Goal: Book appointment/travel/reservation

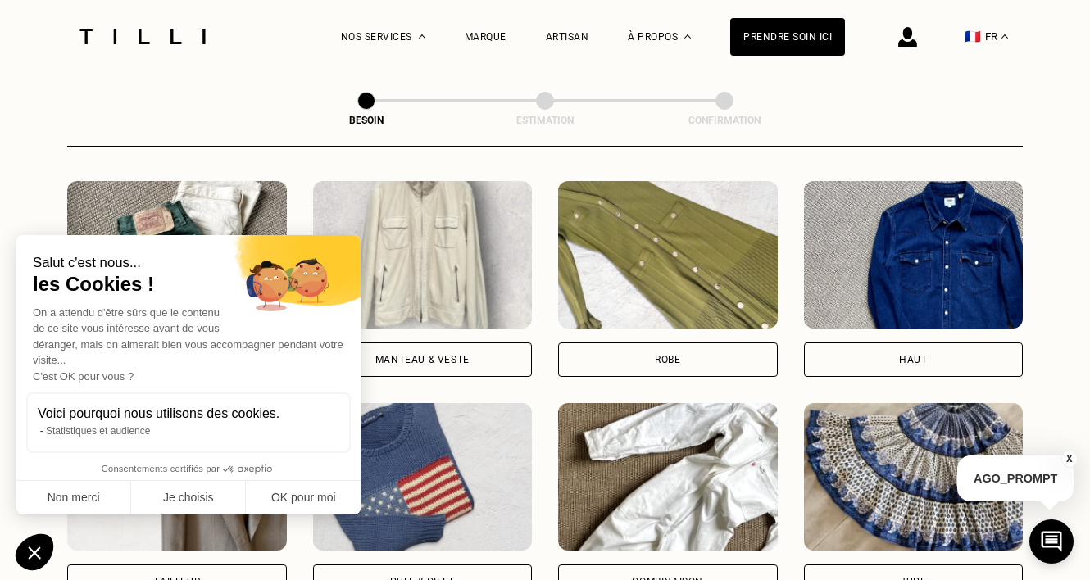
scroll to position [751, 0]
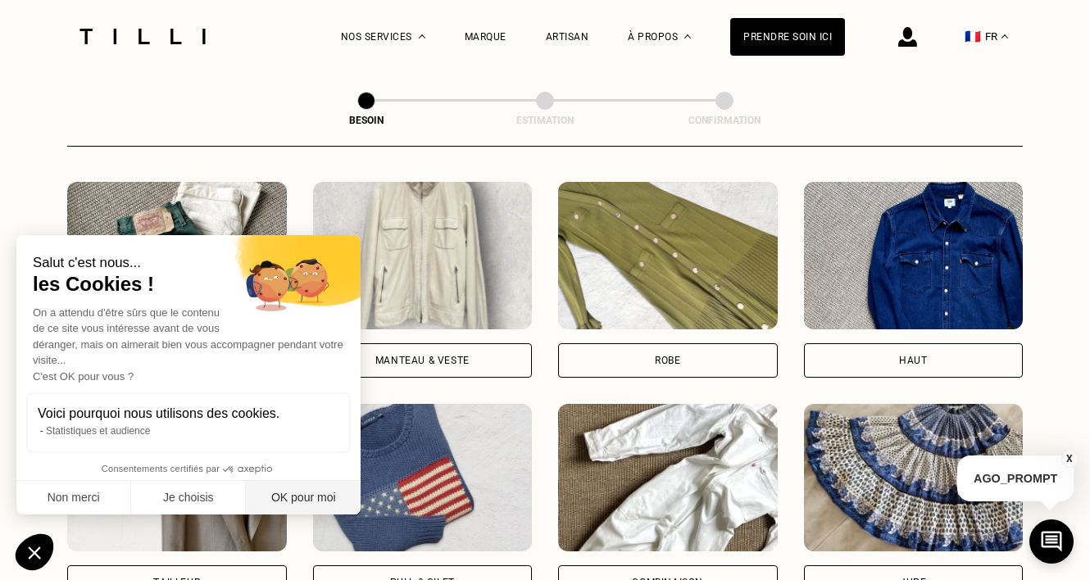
click at [319, 493] on button "OK pour moi" at bounding box center [303, 498] width 115 height 34
checkbox input "true"
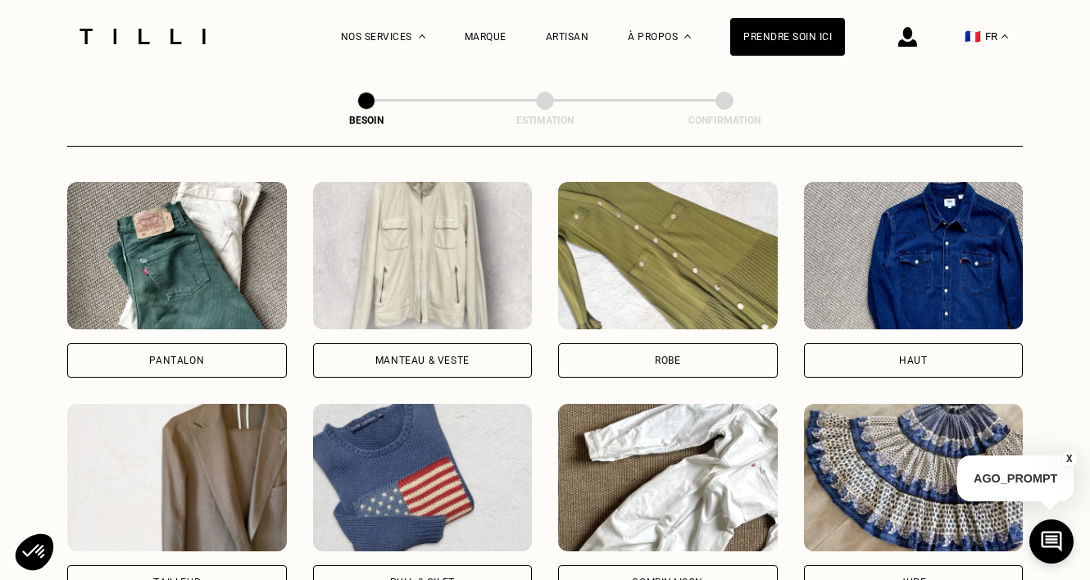
click at [190, 356] on div "Pantalon" at bounding box center [176, 361] width 55 height 10
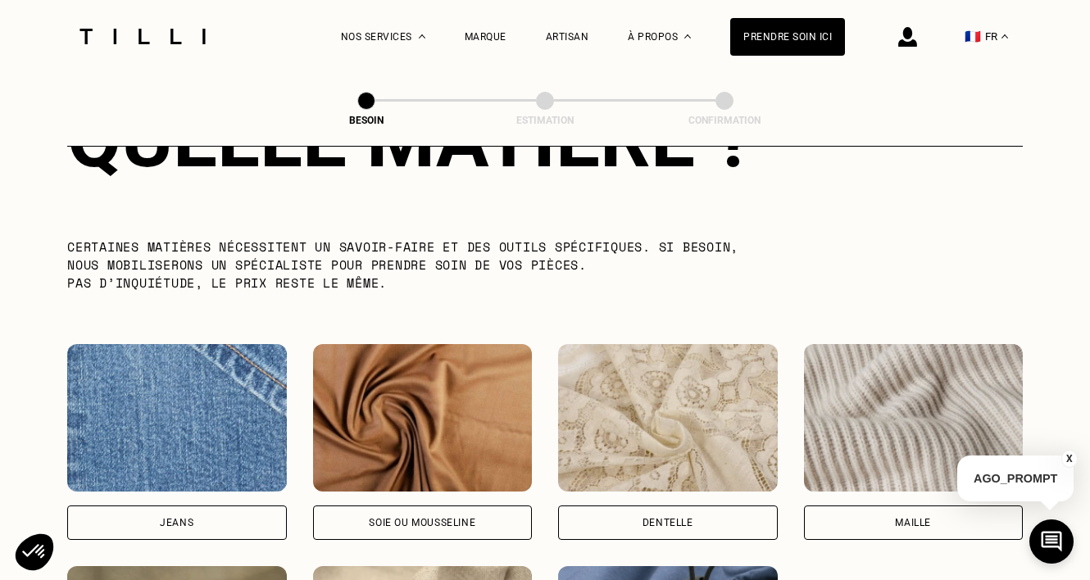
scroll to position [1585, 0]
click at [215, 514] on div "Jeans" at bounding box center [177, 522] width 220 height 34
select select "FR"
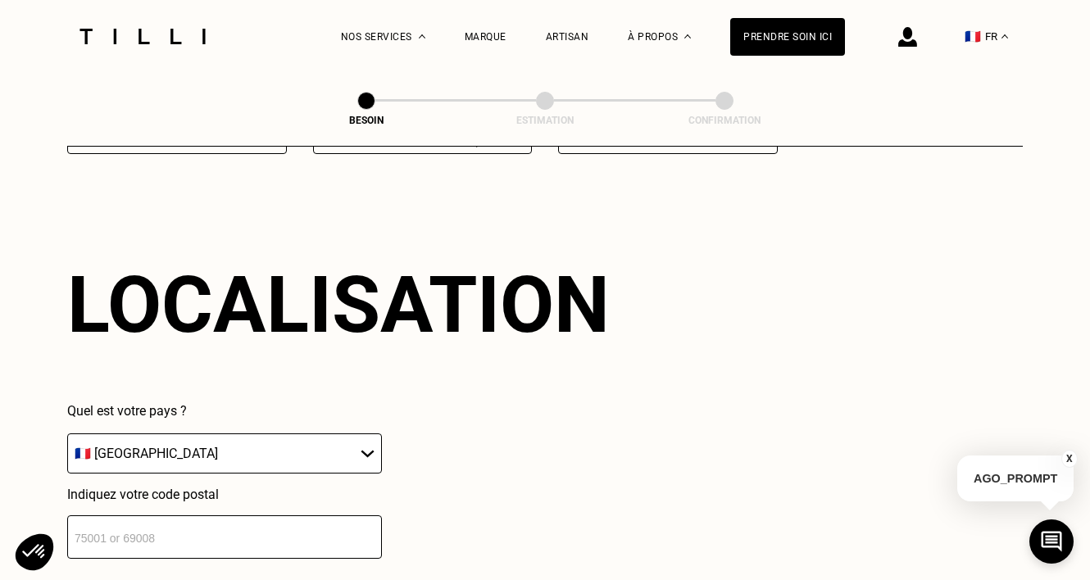
scroll to position [2197, 0]
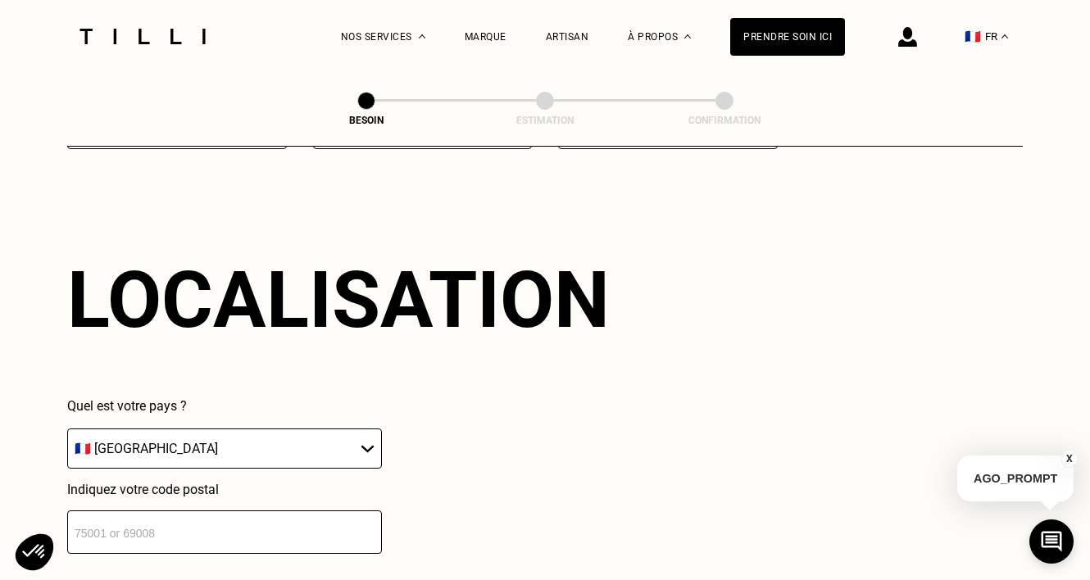
click at [221, 541] on div "Localisation Quel est votre pays ? 🇩🇪 [GEOGRAPHIC_DATA] 🇦🇹 [GEOGRAPHIC_DATA] 🇧🇪…" at bounding box center [544, 404] width 955 height 405
click at [205, 519] on input "number" at bounding box center [224, 531] width 315 height 43
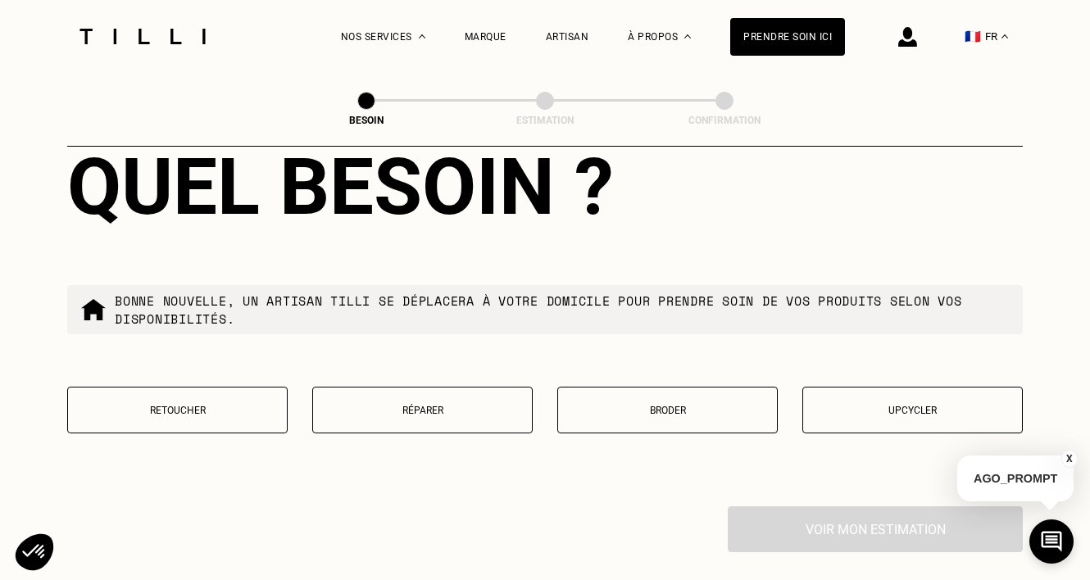
scroll to position [2721, 0]
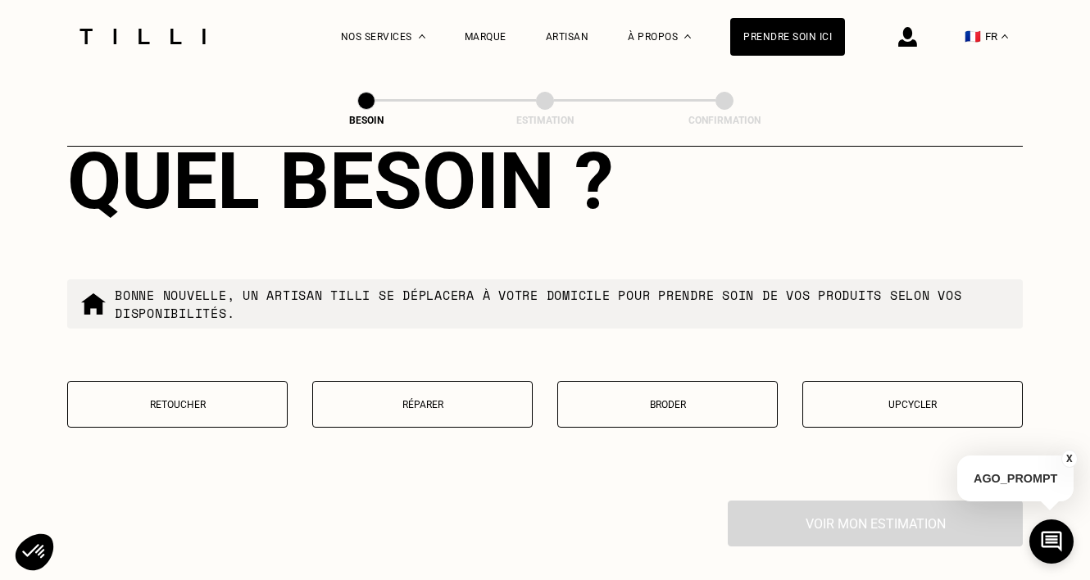
type input "59000"
click at [202, 381] on button "Retoucher" at bounding box center [177, 404] width 220 height 47
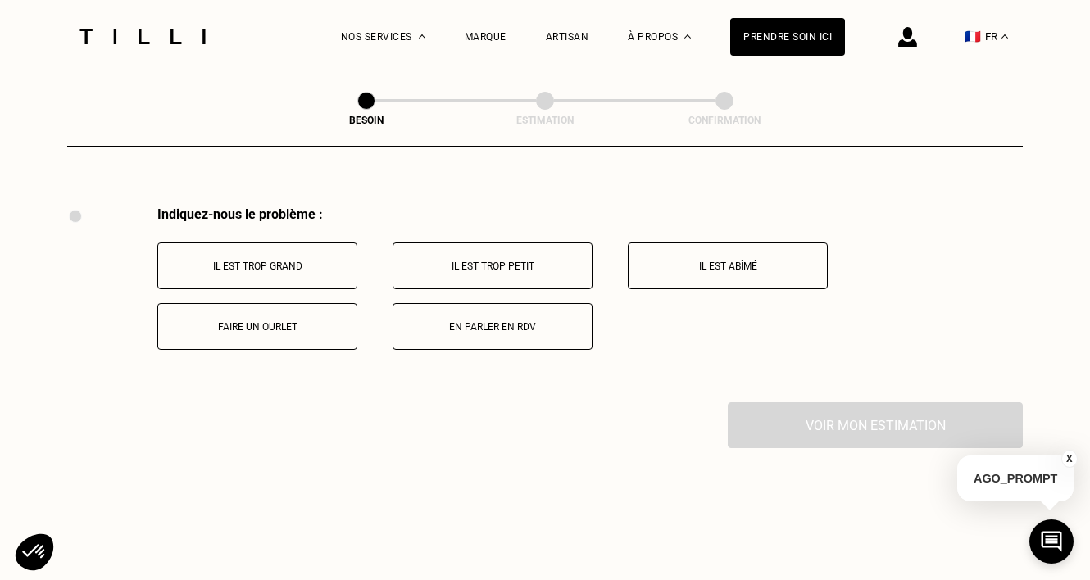
scroll to position [3022, 0]
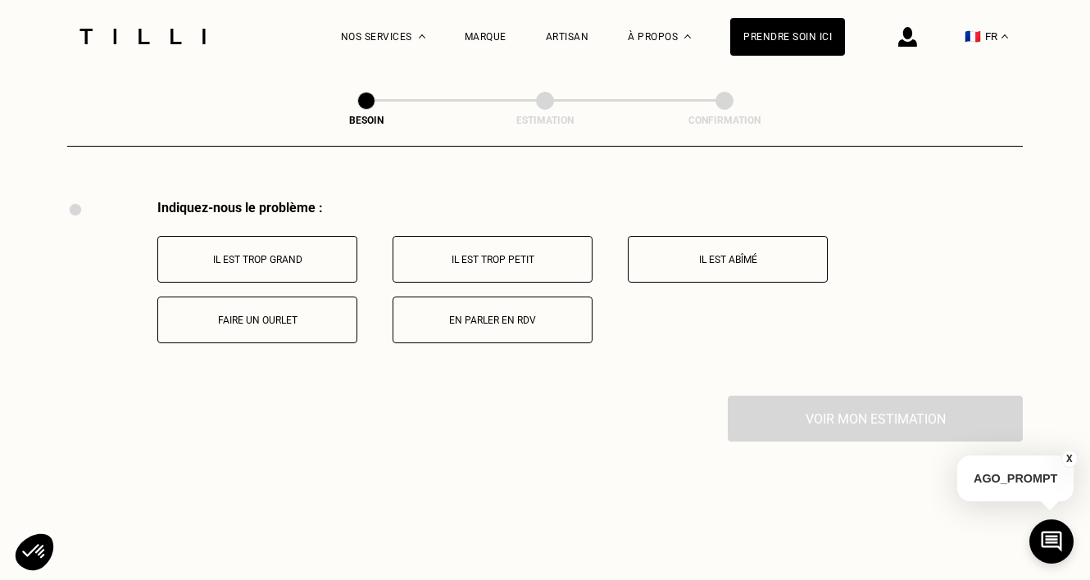
click at [299, 254] on p "Il est trop grand" at bounding box center [257, 259] width 182 height 11
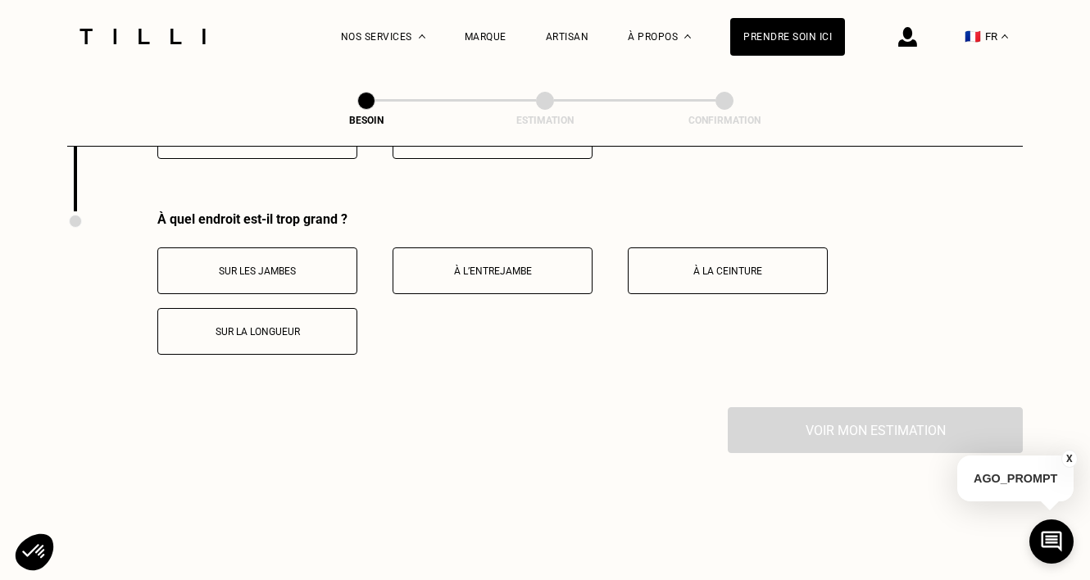
scroll to position [3218, 0]
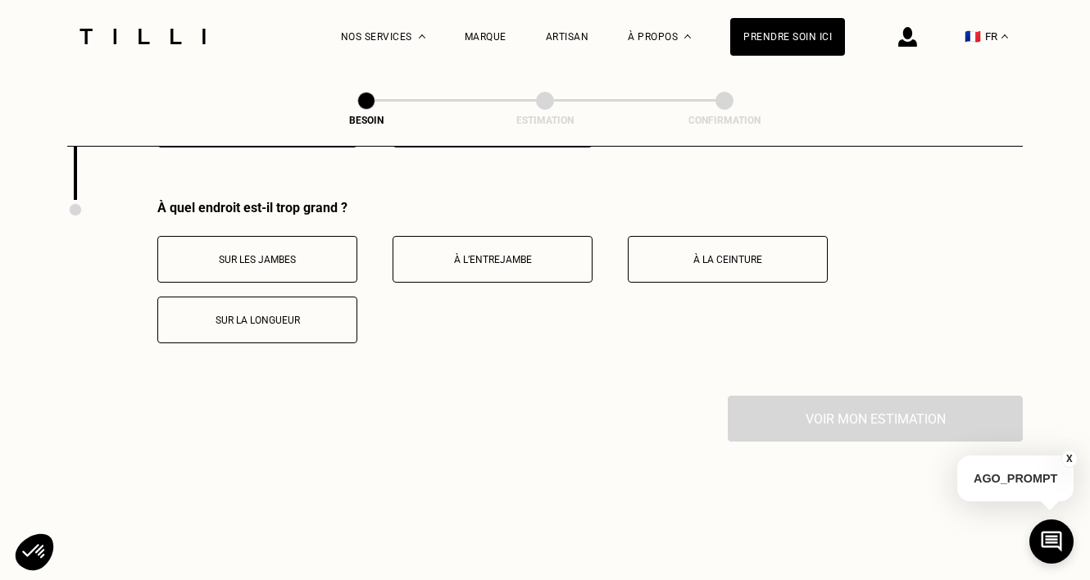
click at [306, 315] on button "Sur la longueur" at bounding box center [257, 320] width 200 height 47
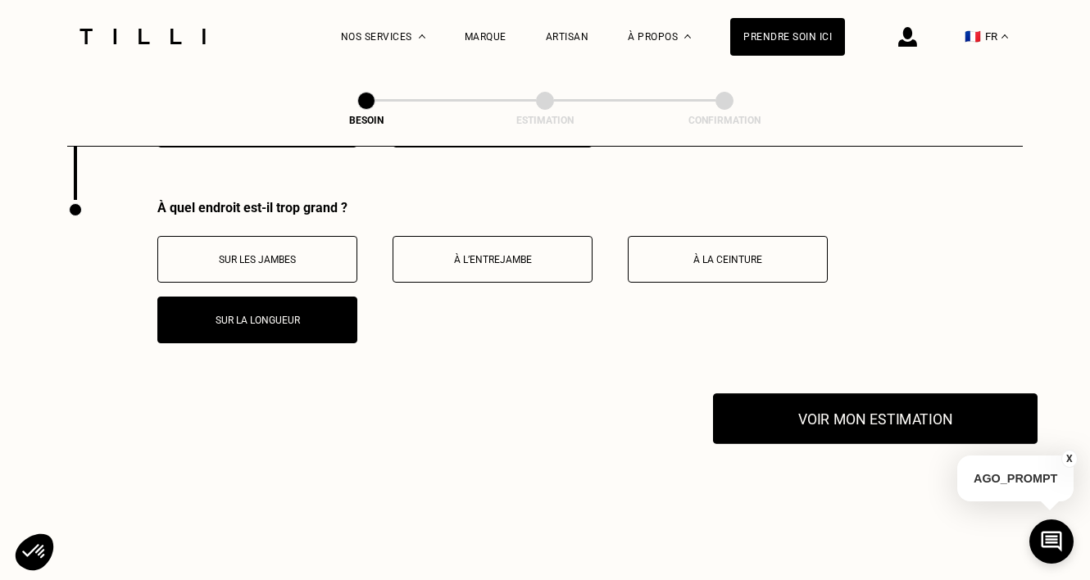
click at [755, 414] on button "Voir mon estimation" at bounding box center [875, 418] width 324 height 51
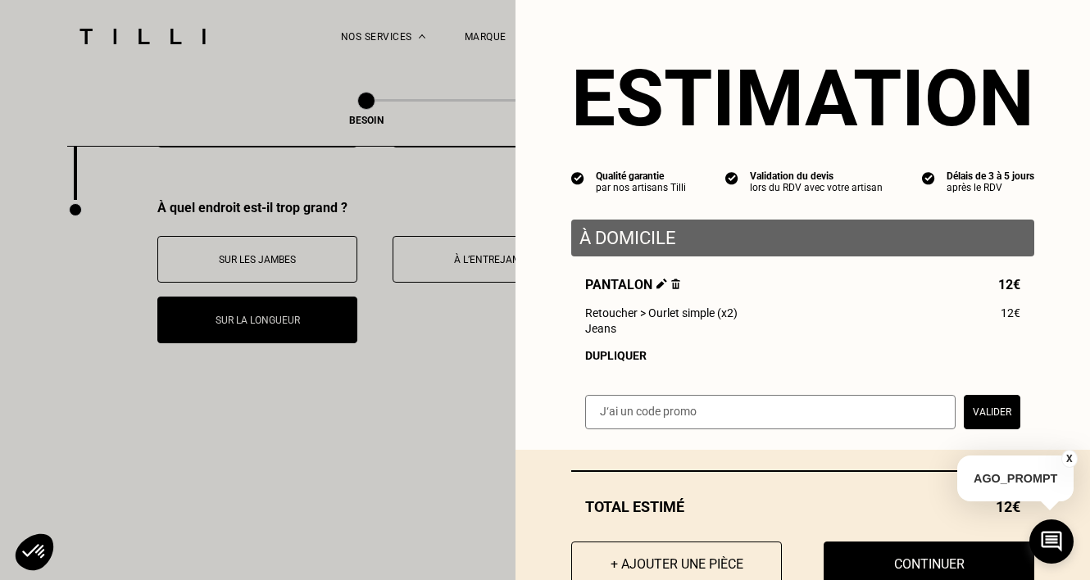
click at [755, 414] on input "text" at bounding box center [770, 412] width 370 height 34
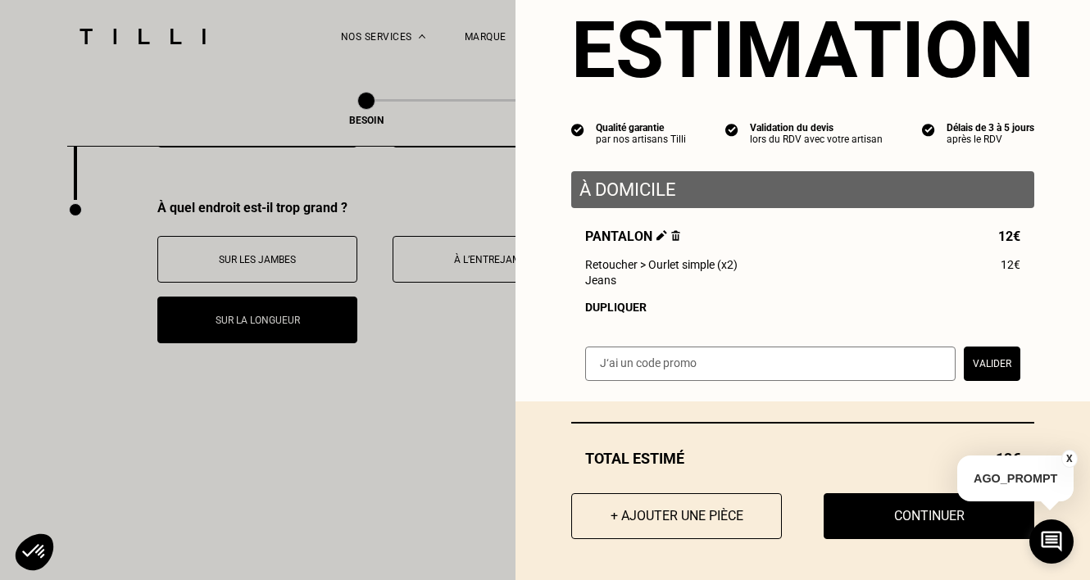
click at [669, 364] on input "text" at bounding box center [770, 364] width 370 height 34
type input "FALL30"
click at [995, 369] on button "Valider" at bounding box center [992, 364] width 57 height 34
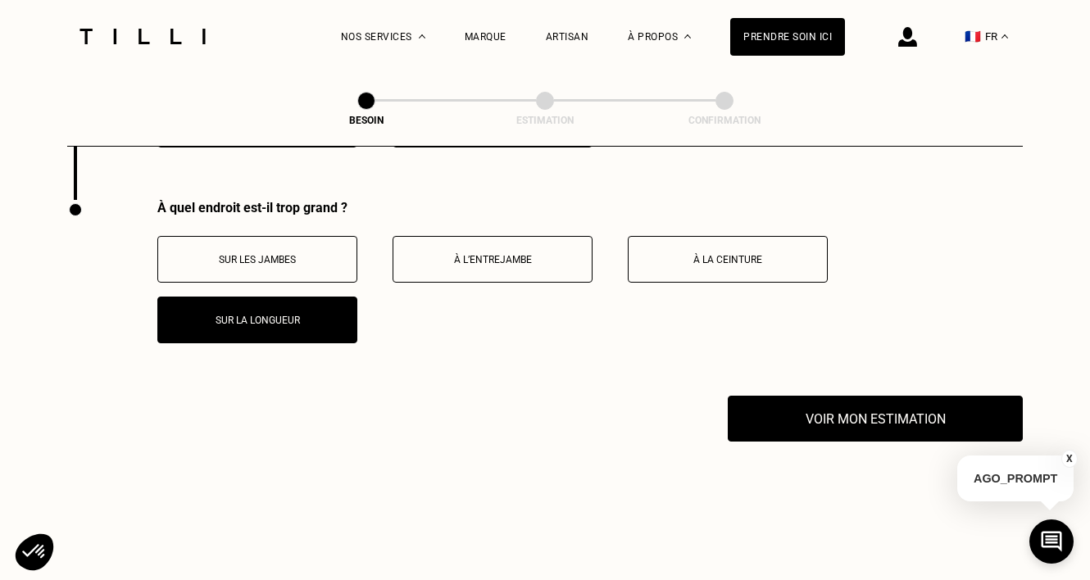
click at [1070, 456] on button "X" at bounding box center [1069, 459] width 16 height 18
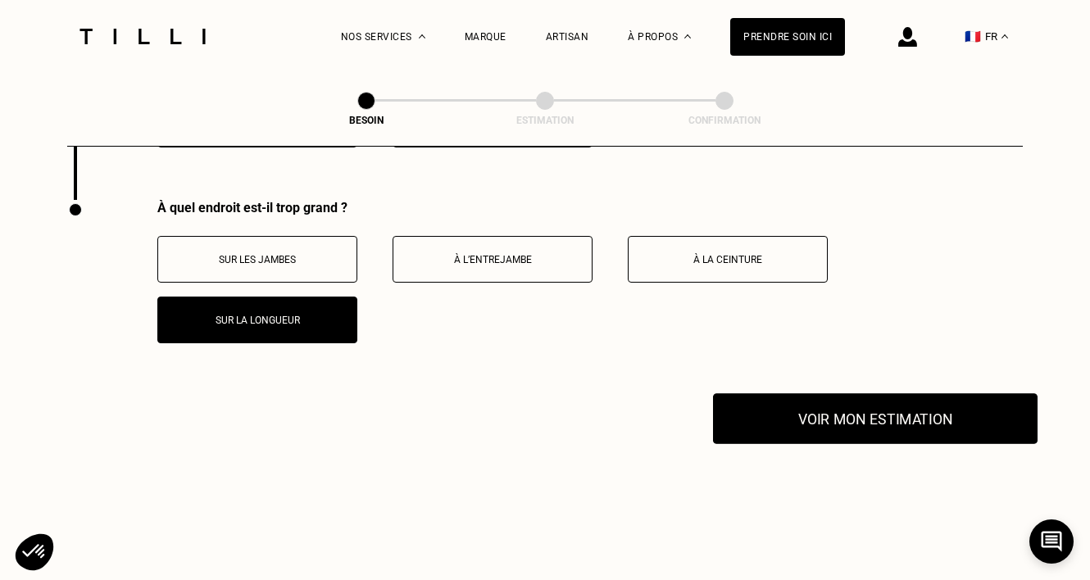
click at [978, 410] on button "Voir mon estimation" at bounding box center [875, 418] width 324 height 51
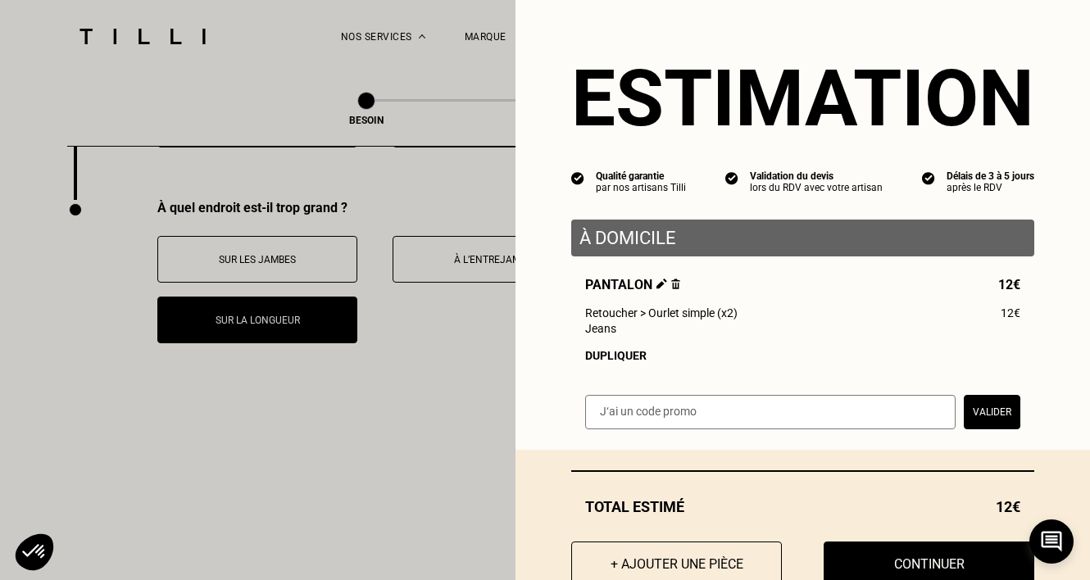
click at [871, 416] on input "text" at bounding box center [770, 412] width 370 height 34
type input "FALL30"
click at [997, 410] on button "Valider" at bounding box center [992, 412] width 57 height 34
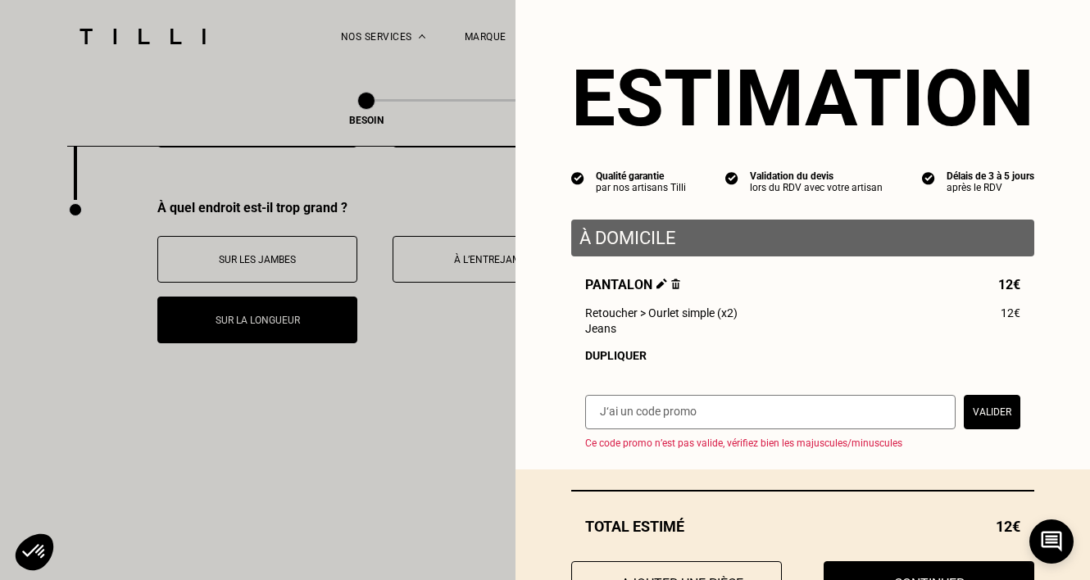
scroll to position [69, 0]
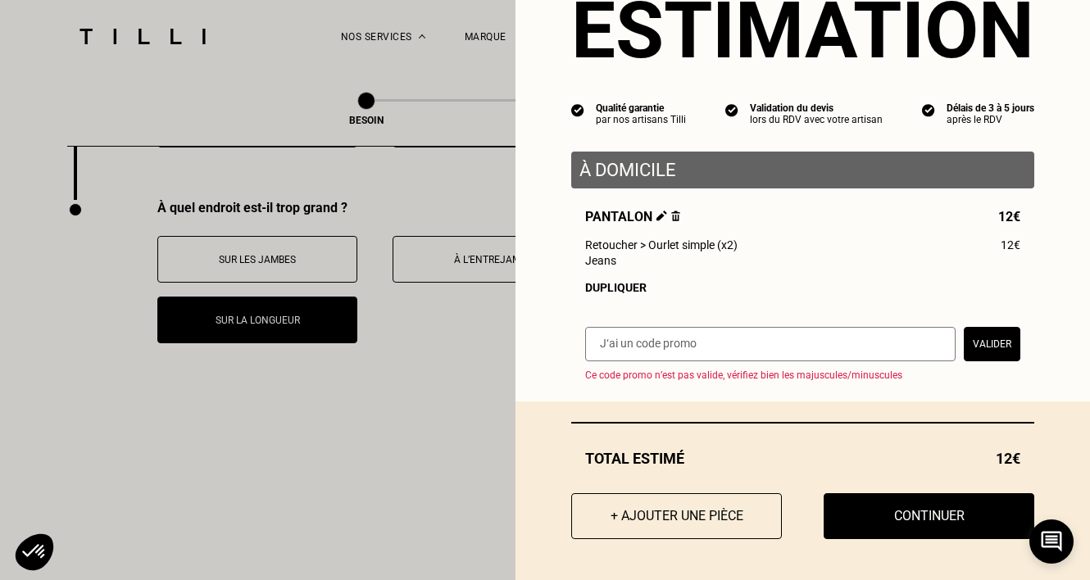
click at [836, 363] on div "Valider Ce code promo n’est pas valide, vérifiez bien les majuscules/minuscules" at bounding box center [802, 354] width 463 height 54
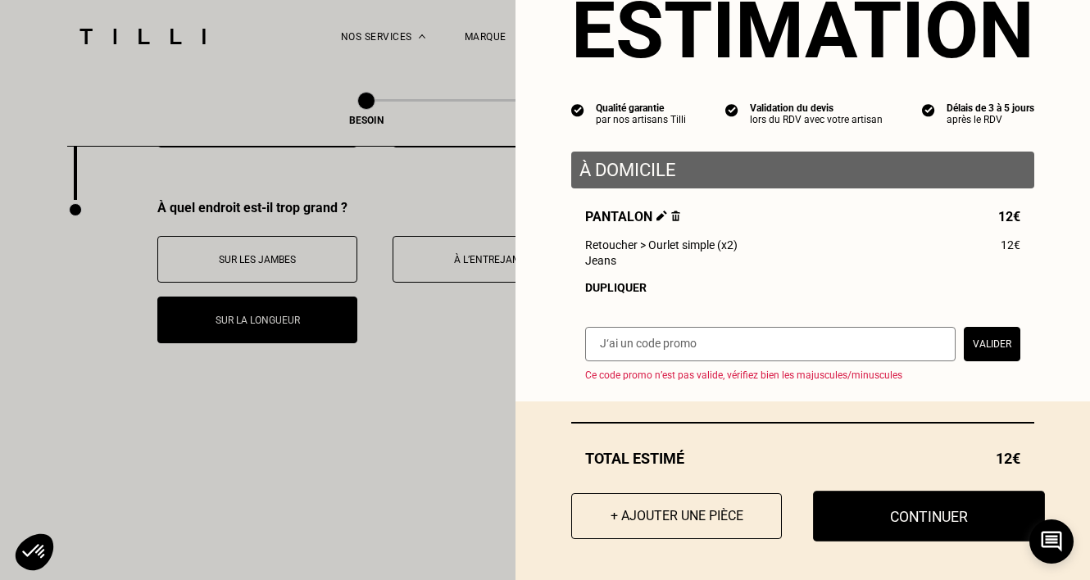
click at [887, 504] on button "Continuer" at bounding box center [929, 516] width 232 height 51
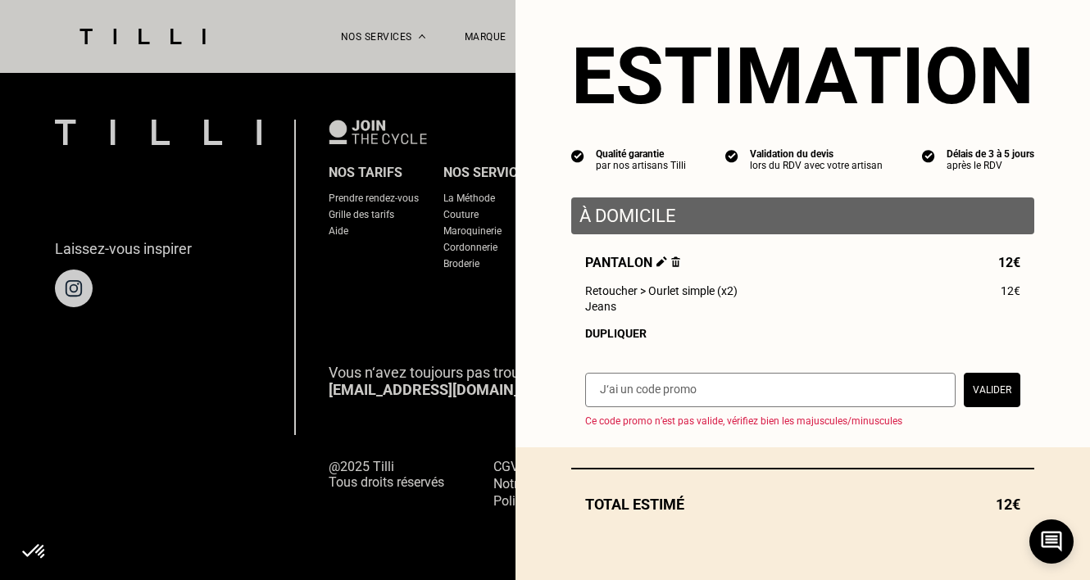
scroll to position [23, 0]
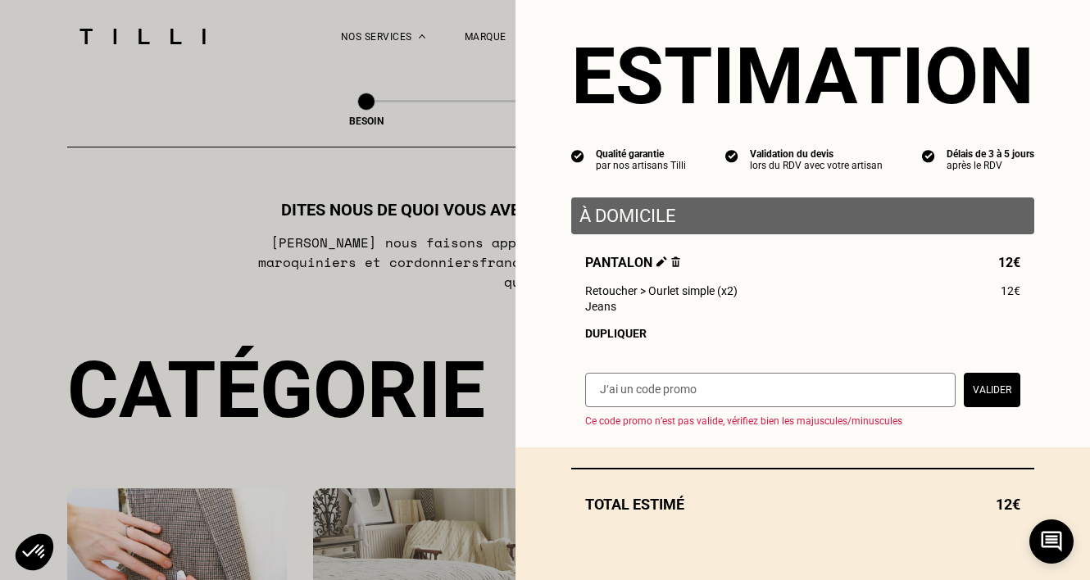
select select "FR"
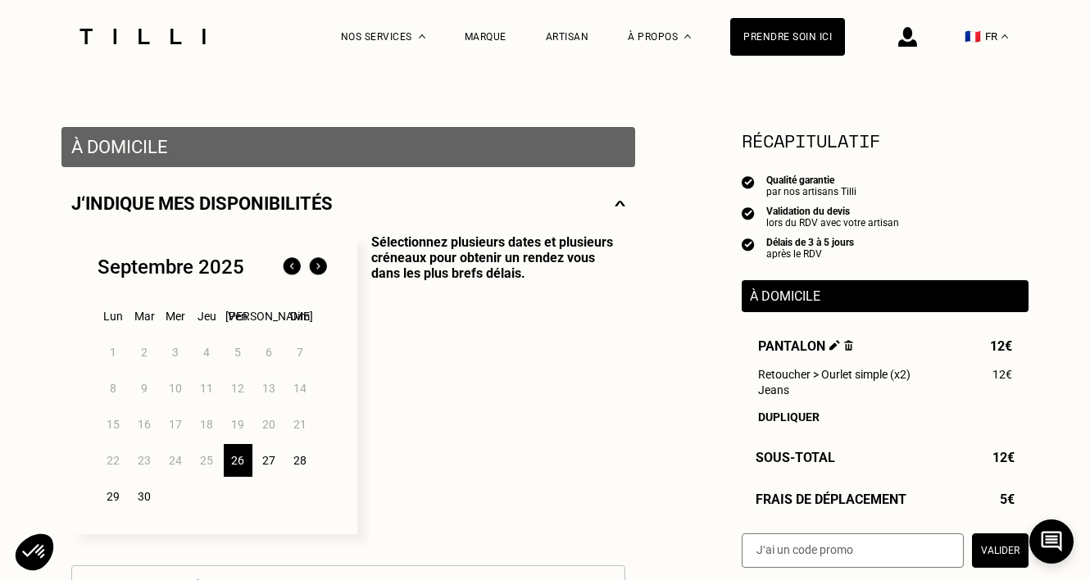
scroll to position [292, 0]
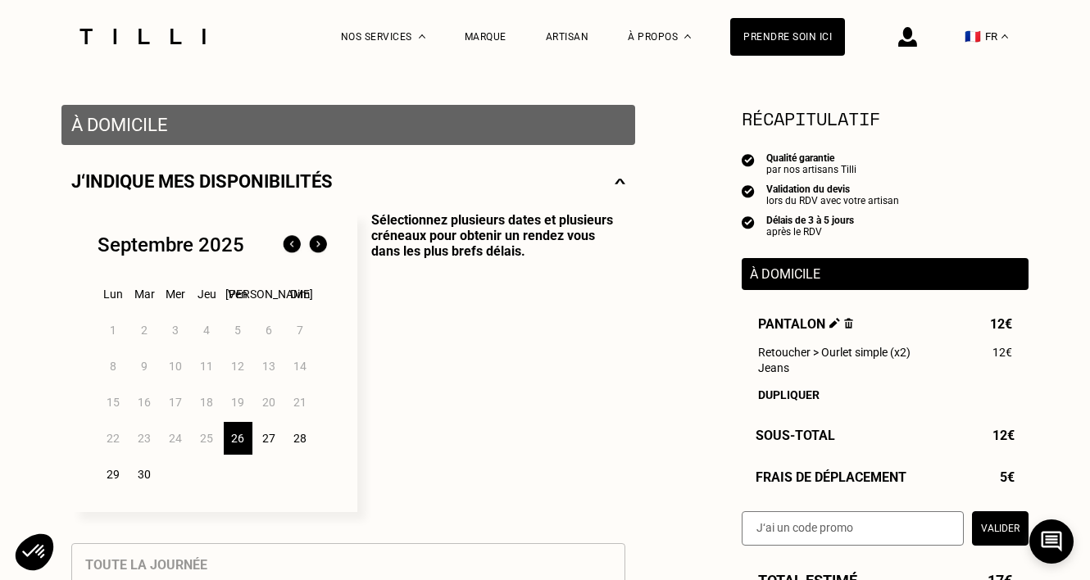
click at [242, 442] on div "26" at bounding box center [238, 438] width 29 height 33
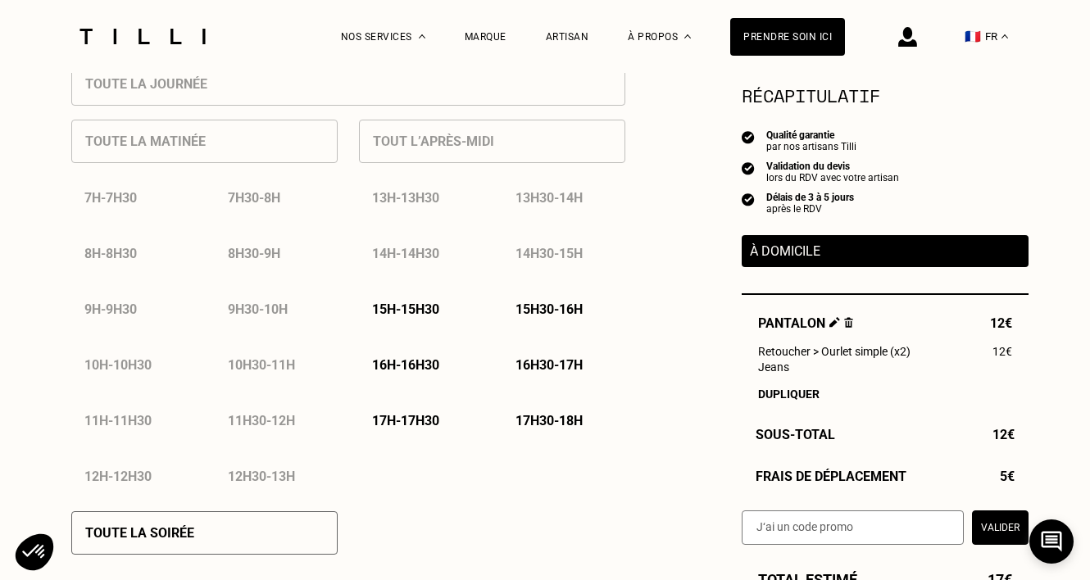
scroll to position [787, 0]
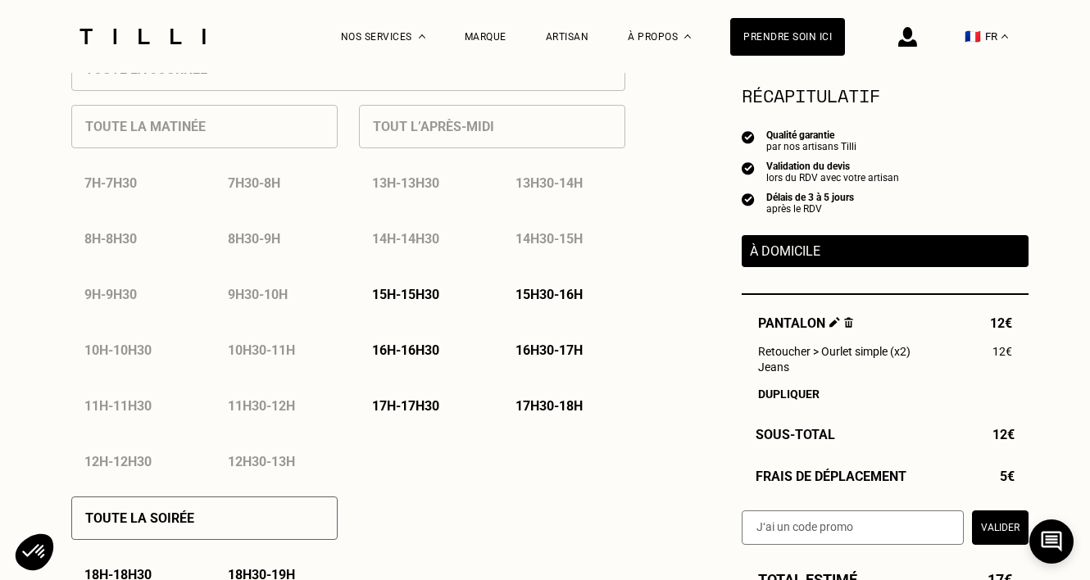
click at [551, 310] on div "15h30 - 16h" at bounding box center [563, 295] width 123 height 42
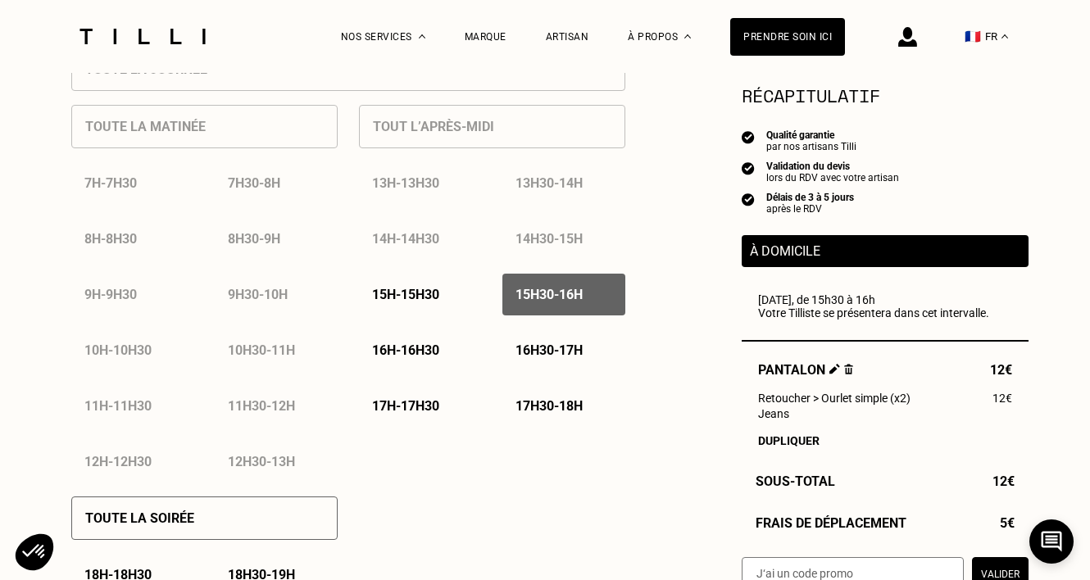
click at [542, 402] on p "17h30 - 18h" at bounding box center [548, 406] width 67 height 16
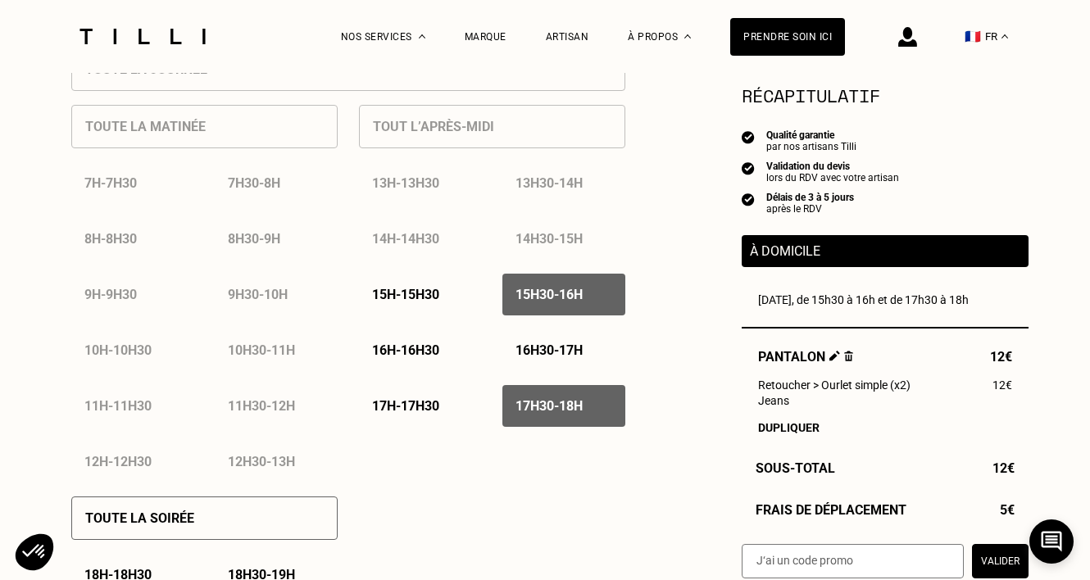
click at [557, 302] on p "15h30 - 16h" at bounding box center [548, 295] width 67 height 16
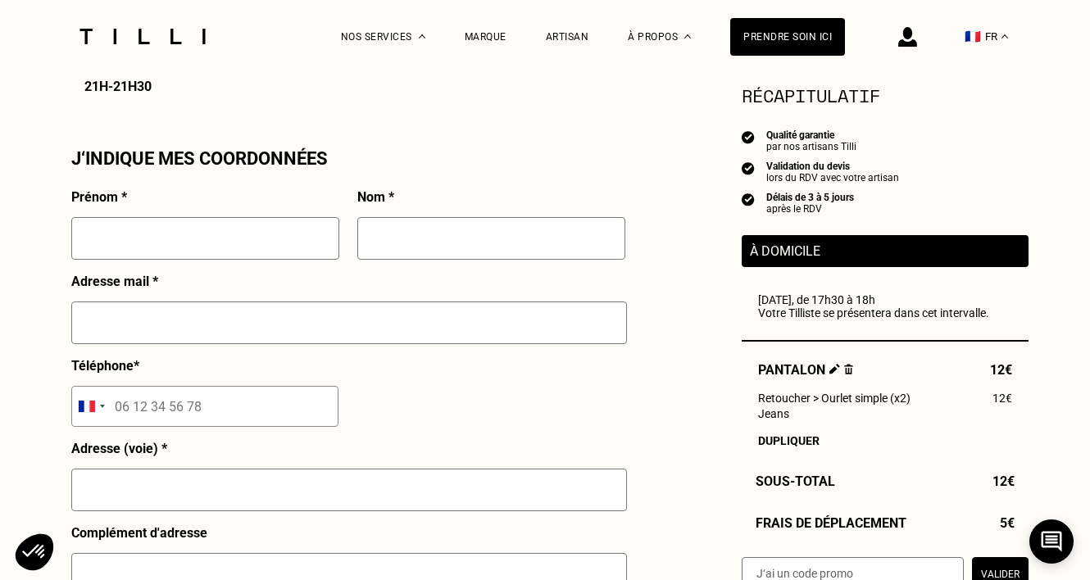
scroll to position [1445, 0]
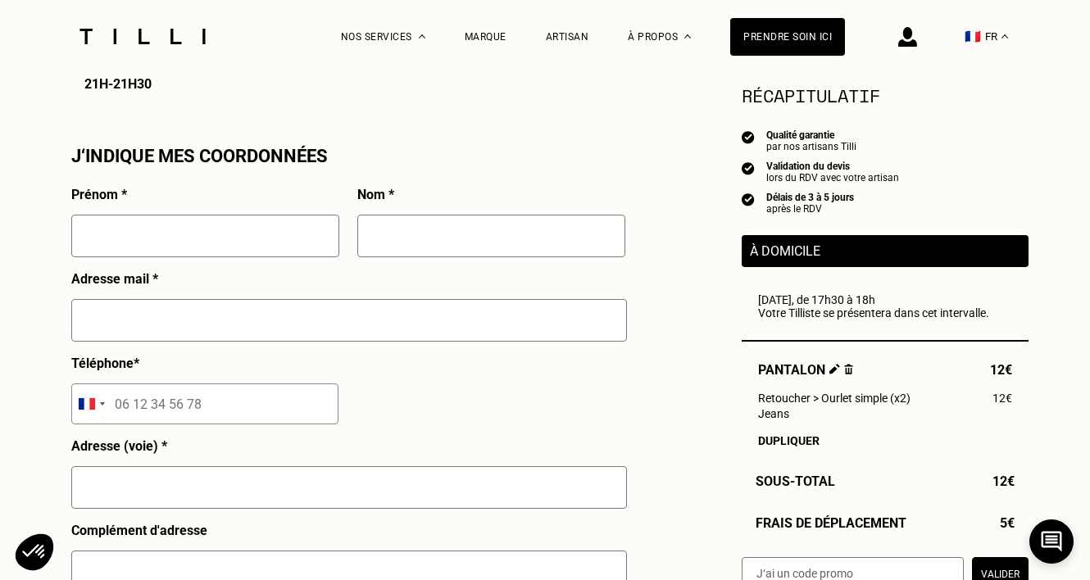
click at [249, 235] on input "text" at bounding box center [205, 236] width 268 height 43
type input "[PERSON_NAME]"
type input "Dekoninck"
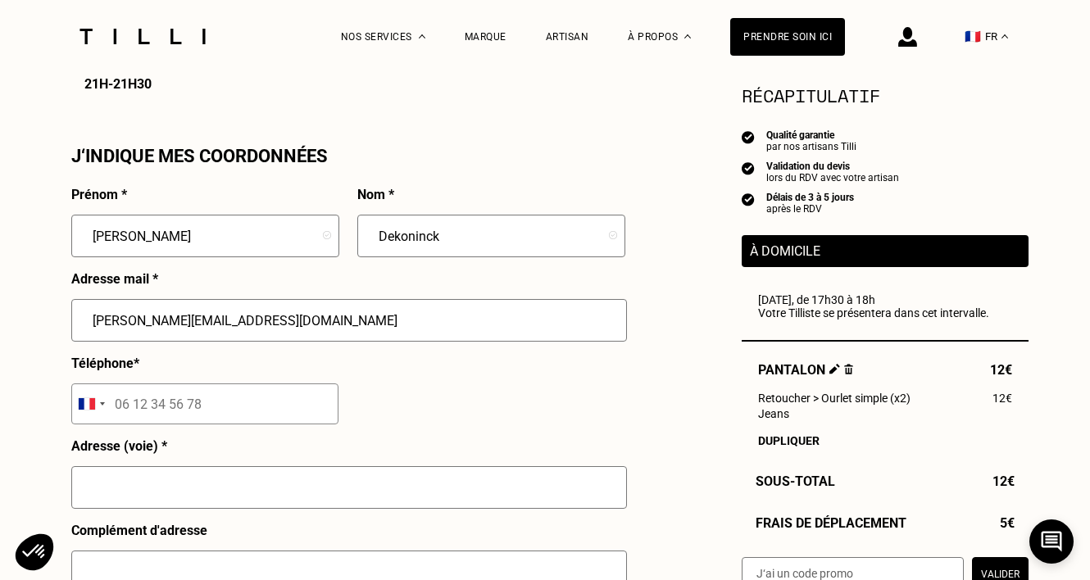
type input "[PERSON_NAME][EMAIL_ADDRESS][DOMAIN_NAME]"
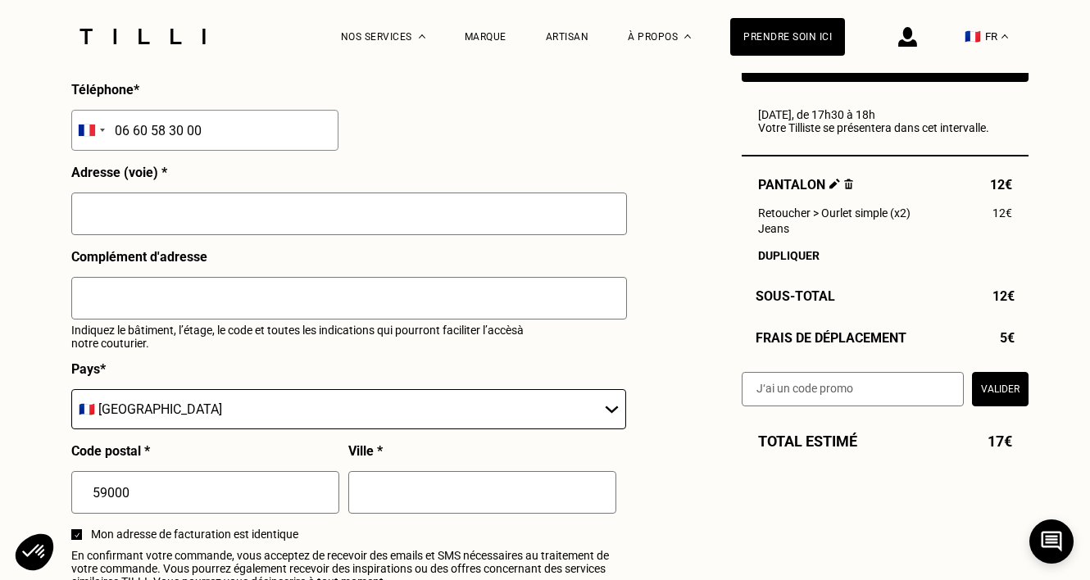
scroll to position [1784, 0]
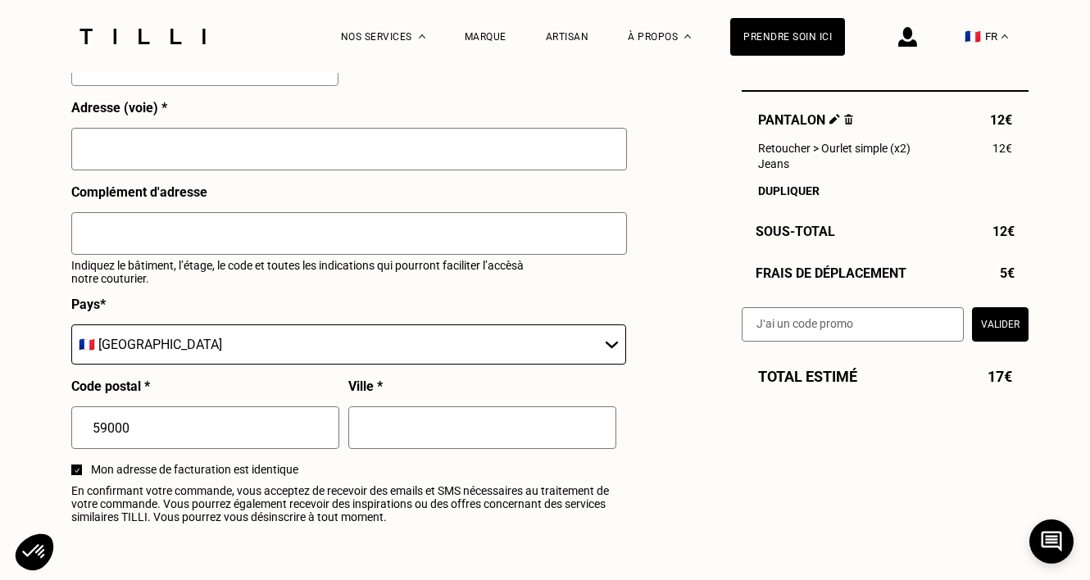
type input "06 60 58 30 00"
click at [169, 152] on input "text" at bounding box center [349, 149] width 556 height 43
click at [164, 220] on input "text" at bounding box center [349, 233] width 556 height 43
click at [169, 148] on input "[STREET_ADDRESS][PERSON_NAME]" at bounding box center [349, 149] width 556 height 43
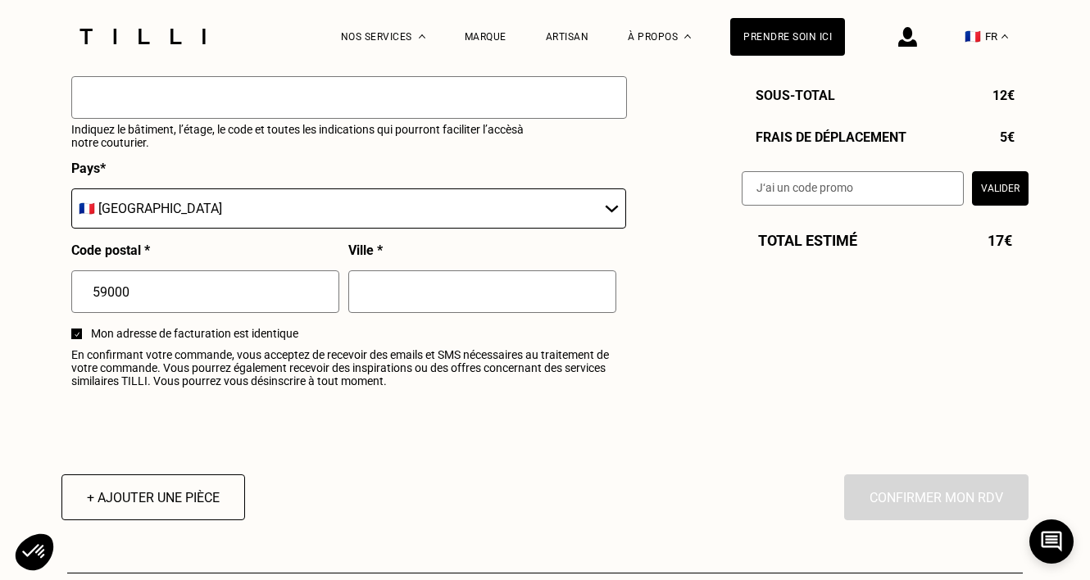
scroll to position [1925, 0]
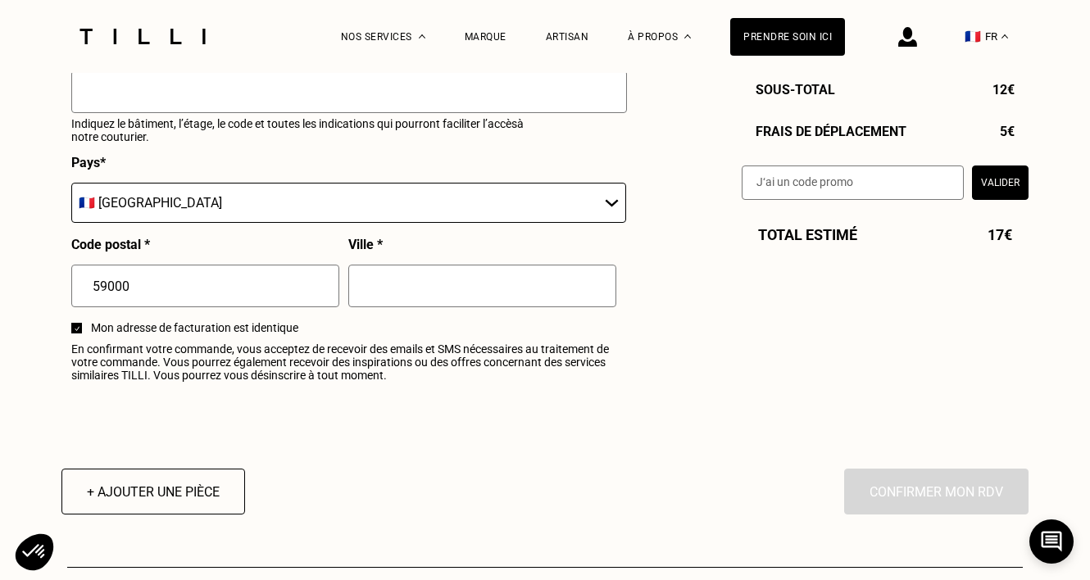
type input "[STREET_ADDRESS][PERSON_NAME]"
click at [443, 301] on input "text" at bounding box center [482, 286] width 268 height 43
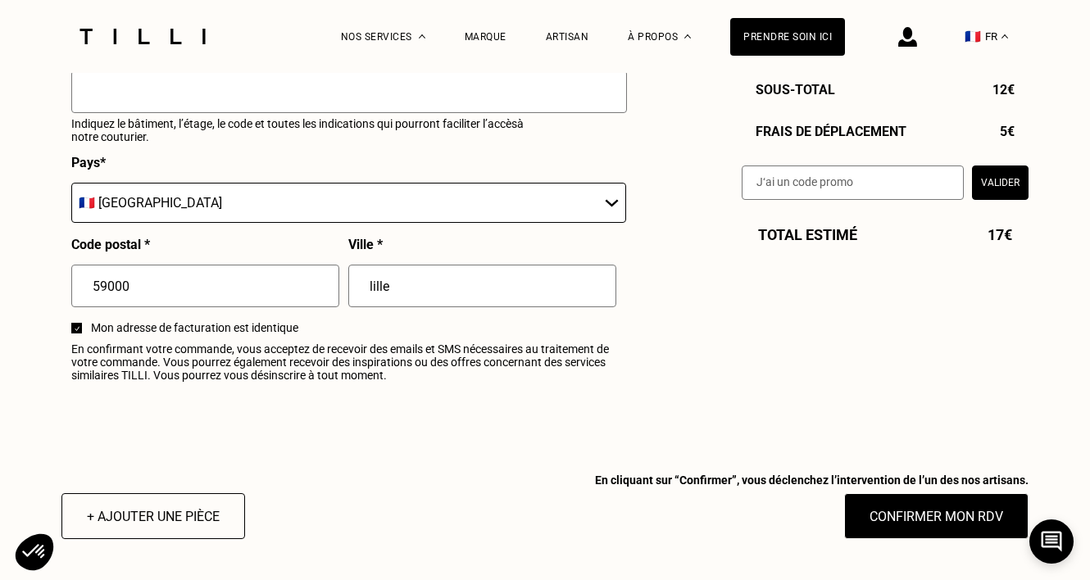
type input "lille"
click at [943, 515] on button "Confirmer mon RDV" at bounding box center [936, 516] width 203 height 51
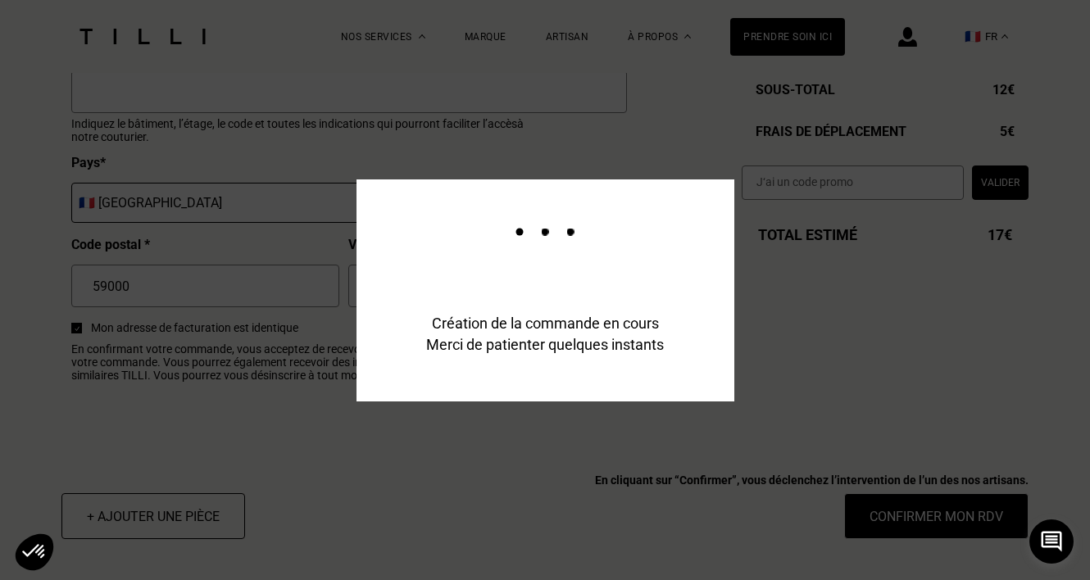
scroll to position [1965, 0]
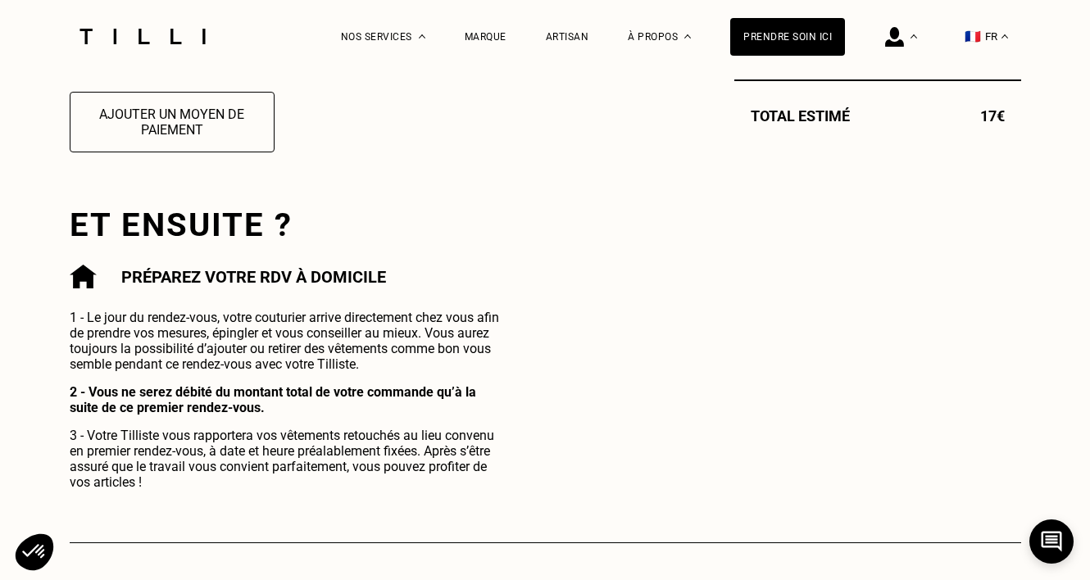
scroll to position [795, 0]
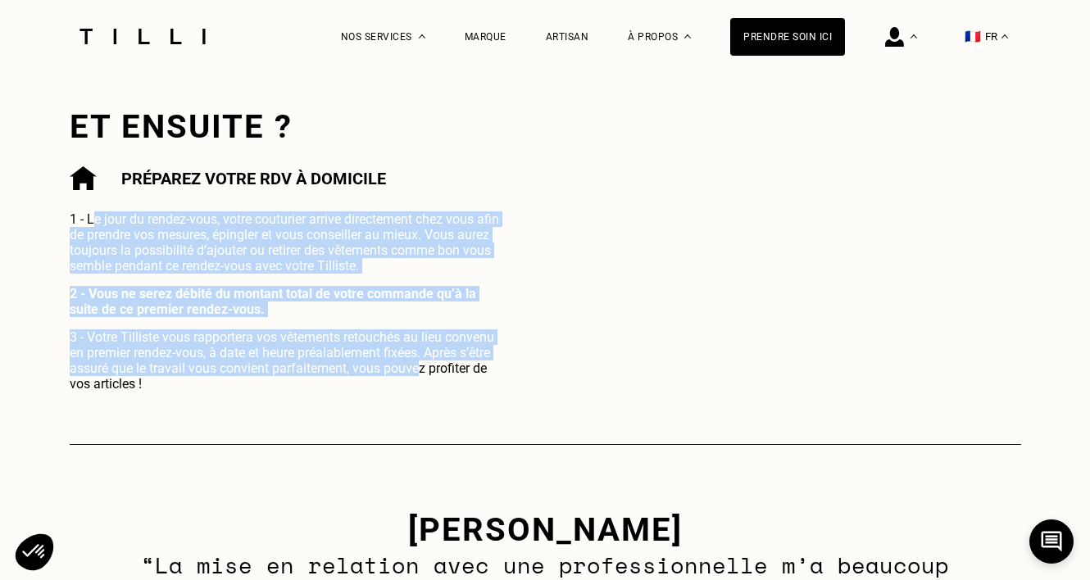
drag, startPoint x: 93, startPoint y: 218, endPoint x: 419, endPoint y: 375, distance: 362.8
click at [419, 375] on div "1 - Le jour du rendez-vous, votre couturier arrive directement chez vous afin d…" at bounding box center [288, 301] width 437 height 180
click at [419, 375] on p "3 - Votre Tilliste vous rapportera vos vêtements retouchés au lieu convenu en p…" at bounding box center [288, 360] width 437 height 62
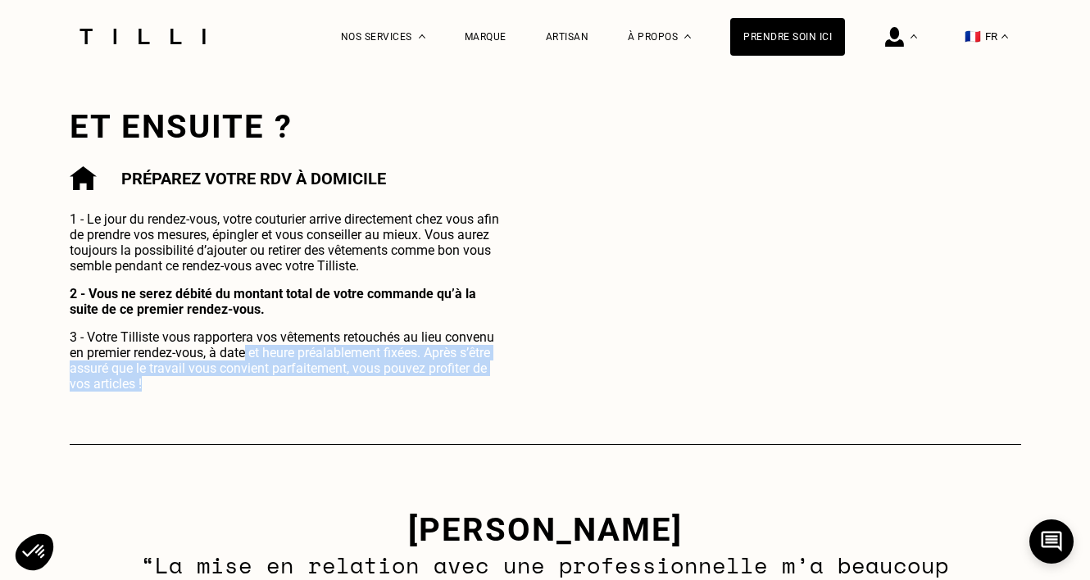
drag, startPoint x: 248, startPoint y: 346, endPoint x: 437, endPoint y: 384, distance: 192.3
click at [438, 384] on p "3 - Votre Tilliste vous rapportera vos vêtements retouchés au lieu convenu en p…" at bounding box center [288, 360] width 437 height 62
click at [437, 384] on p "3 - Votre Tilliste vous rapportera vos vêtements retouchés au lieu convenu en p…" at bounding box center [288, 360] width 437 height 62
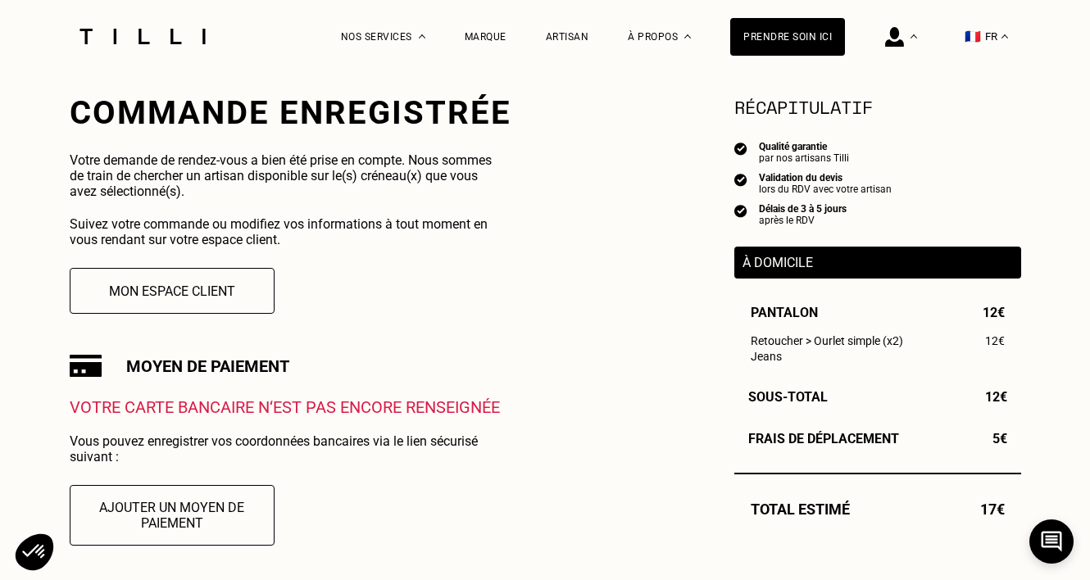
scroll to position [0, 0]
